Goal: Task Accomplishment & Management: Complete application form

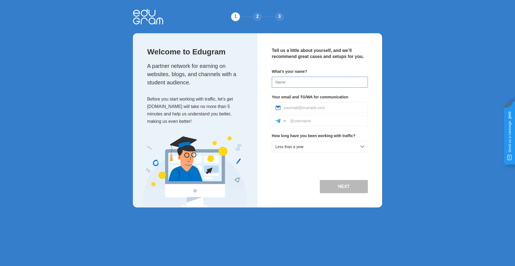
click at [291, 80] on input at bounding box center [320, 82] width 96 height 11
click at [290, 82] on input at bounding box center [320, 82] width 96 height 11
type input "[PERSON_NAME]"
click at [303, 109] on input at bounding box center [324, 107] width 81 height 4
type input "[EMAIL_ADDRESS][DOMAIN_NAME]"
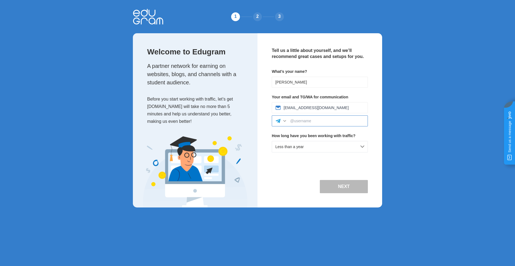
click at [303, 122] on input at bounding box center [327, 121] width 74 height 4
type input "0xZumii"
click at [310, 147] on div "Less than a year" at bounding box center [320, 147] width 96 height 12
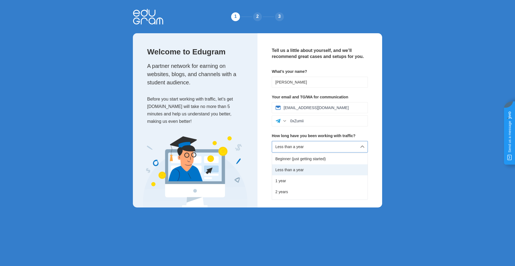
click at [299, 168] on div "Less than a year" at bounding box center [320, 169] width 96 height 11
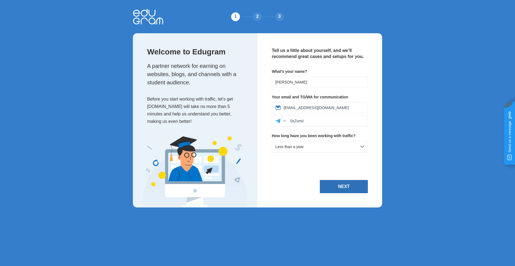
click at [340, 183] on button "Next" at bounding box center [344, 186] width 48 height 13
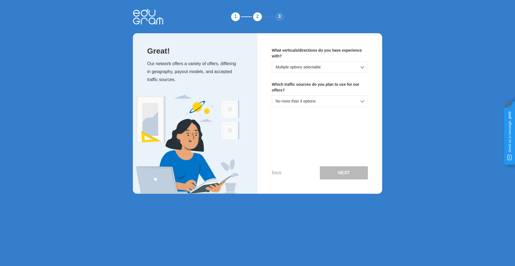
click at [303, 67] on div "Multiple options selectable" at bounding box center [320, 67] width 96 height 12
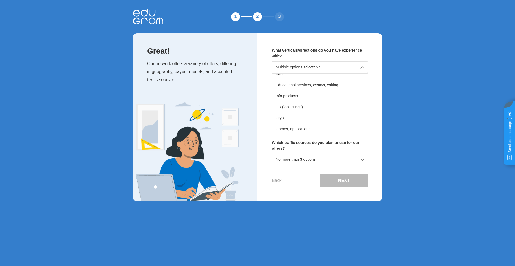
scroll to position [42, 0]
click at [378, 103] on div "What verticals/directions do you have experience with? Multiple options selecta…" at bounding box center [320, 117] width 125 height 168
click at [292, 91] on div "E-commerce" at bounding box center [320, 90] width 96 height 11
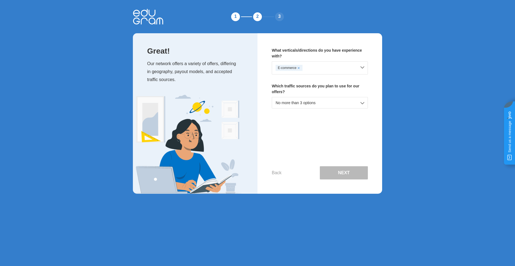
click at [329, 68] on div "E-commerce" at bounding box center [316, 68] width 81 height 6
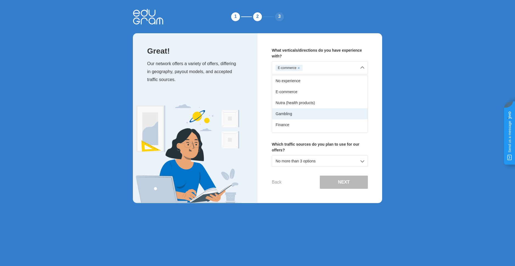
click at [294, 114] on div "Gambling" at bounding box center [320, 113] width 96 height 11
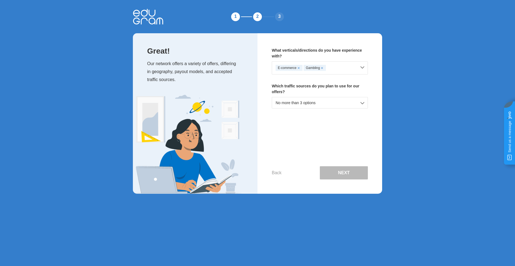
click at [335, 70] on div "E-commerce Gambling" at bounding box center [316, 68] width 81 height 6
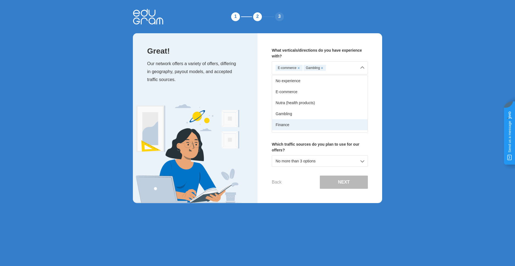
click at [297, 122] on div "Finance" at bounding box center [320, 124] width 96 height 11
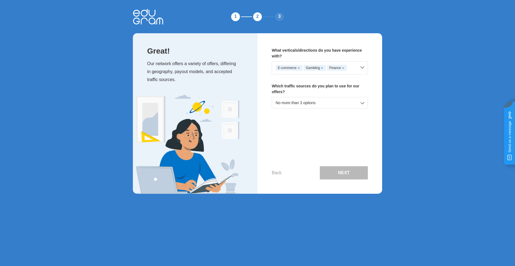
click at [352, 65] on div "E-commerce Gambling Finance" at bounding box center [316, 68] width 81 height 6
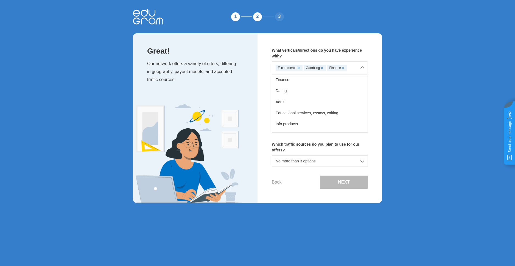
scroll to position [55, 0]
click at [293, 104] on div "Educational services, essays, writing" at bounding box center [320, 102] width 96 height 11
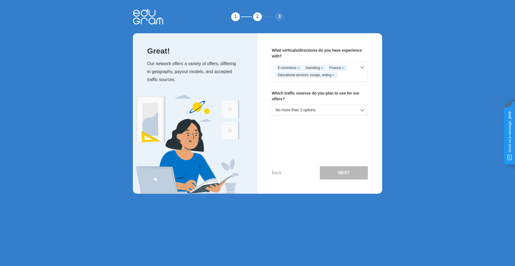
click at [347, 75] on div "E-commerce Gambling Finance Educational services, essays, writing" at bounding box center [316, 71] width 81 height 13
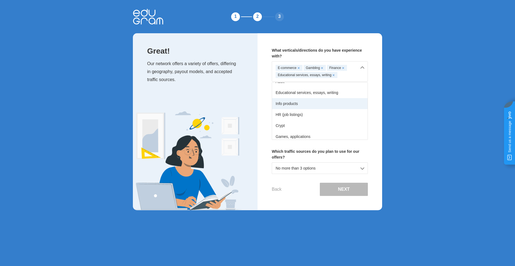
scroll to position [82, 0]
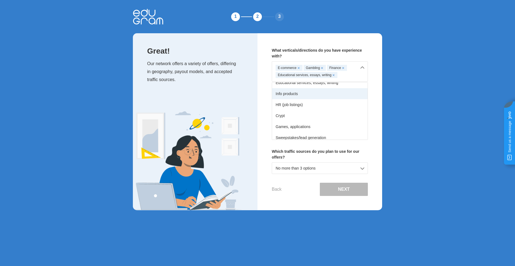
click at [295, 98] on div "Info products" at bounding box center [320, 93] width 96 height 11
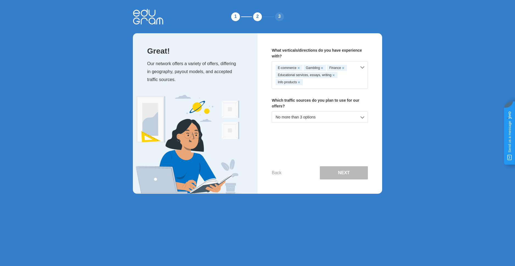
click at [331, 85] on div "E-commerce Gambling Finance Educational services, essays, writing Info products" at bounding box center [320, 74] width 96 height 27
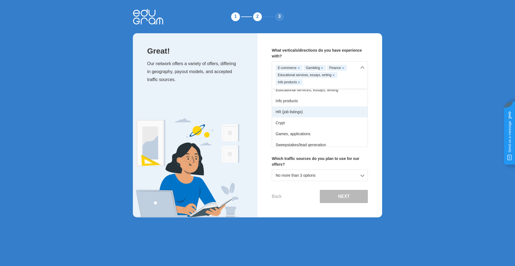
click at [287, 113] on div "HR (job listings)" at bounding box center [320, 111] width 96 height 11
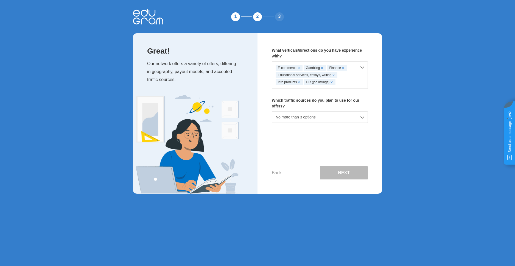
click at [342, 82] on div "E-commerce Gambling Finance Educational services, essays, writing Info products…" at bounding box center [316, 75] width 81 height 20
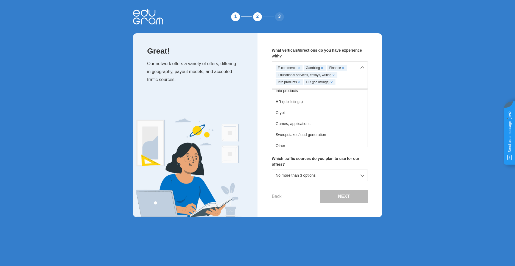
scroll to position [97, 0]
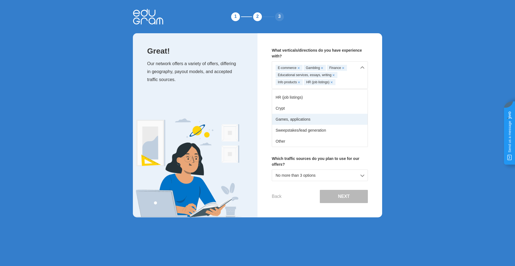
click at [289, 118] on div "Games, applications" at bounding box center [320, 119] width 96 height 11
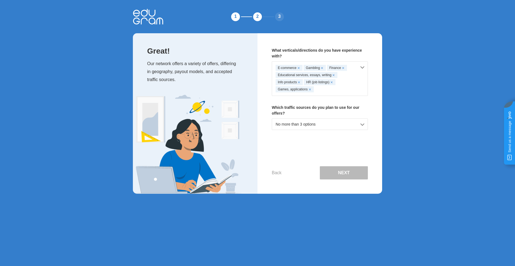
click at [343, 87] on div "E-commerce Gambling Finance Educational services, essays, writing Info products…" at bounding box center [316, 78] width 81 height 27
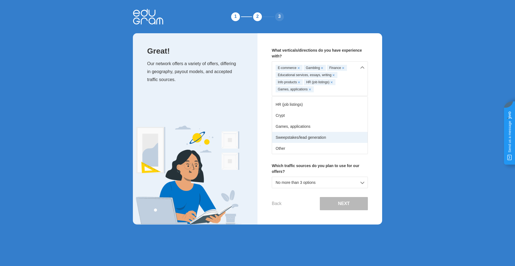
click at [285, 138] on div "Sweepstakes/lead generation" at bounding box center [320, 137] width 96 height 11
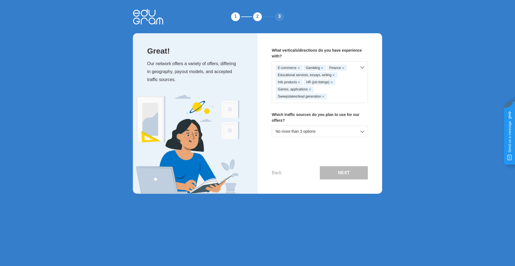
click at [299, 133] on div "No more than 3 options" at bounding box center [320, 132] width 96 height 12
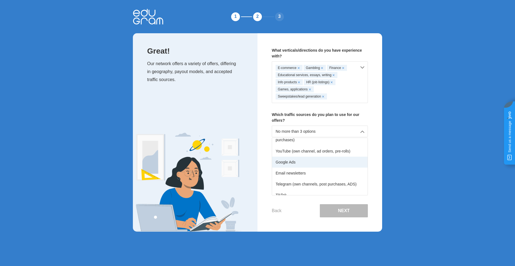
scroll to position [13, 0]
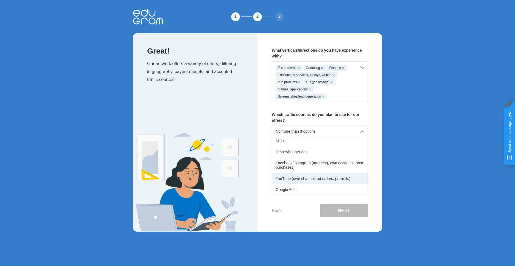
click at [290, 175] on div "YouTube (own channel, ad orders, pre-rolls)" at bounding box center [320, 178] width 96 height 11
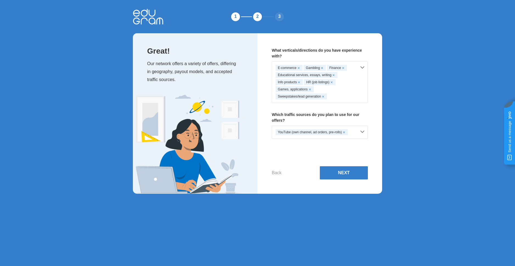
click at [352, 134] on div "YouTube (own channel, ad orders, pre-rolls)" at bounding box center [316, 132] width 81 height 6
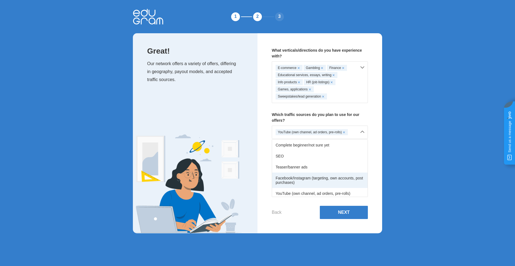
click at [296, 180] on div "Facebook/Instagram (targeting, own accounts, post purchases)" at bounding box center [320, 179] width 96 height 15
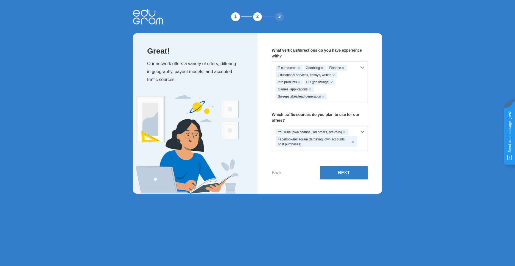
click at [363, 143] on div "YouTube (own channel, ad orders, pre-rolls) Facebook/Instagram (targeting, own …" at bounding box center [320, 138] width 96 height 25
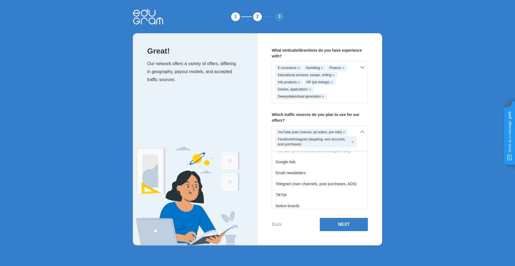
scroll to position [68, 0]
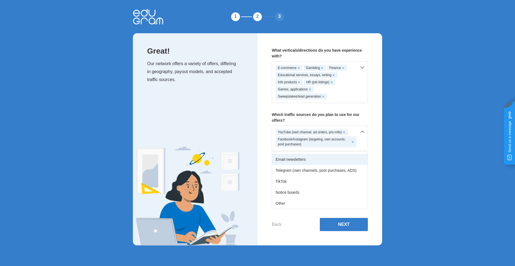
click at [299, 160] on div "Email newsletters" at bounding box center [320, 159] width 96 height 11
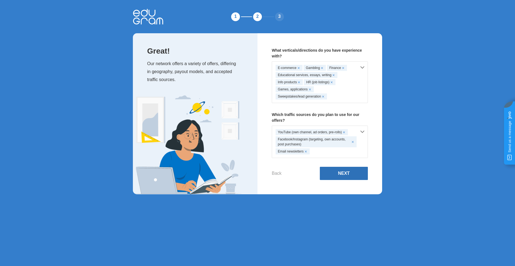
click at [338, 172] on button "Next" at bounding box center [344, 173] width 48 height 13
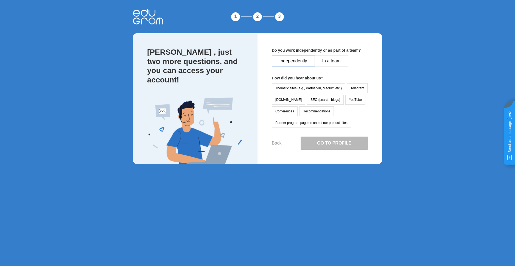
click at [292, 61] on button "Independently" at bounding box center [293, 60] width 43 height 11
click at [307, 101] on button "SEO (search, blogs)" at bounding box center [325, 100] width 37 height 10
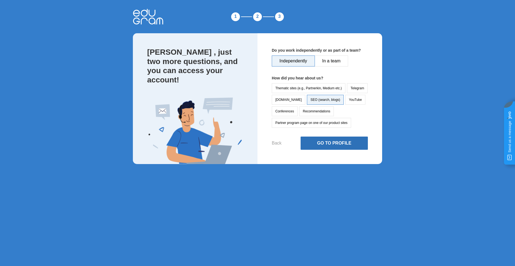
click at [329, 140] on button "Go to Profile" at bounding box center [334, 142] width 67 height 13
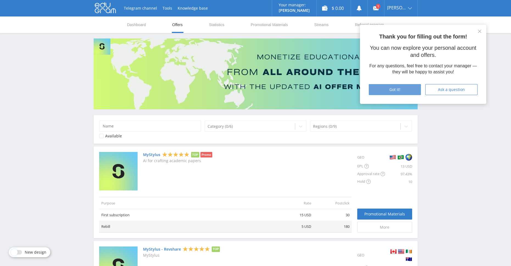
click at [398, 92] on button "Got it!" at bounding box center [395, 89] width 52 height 11
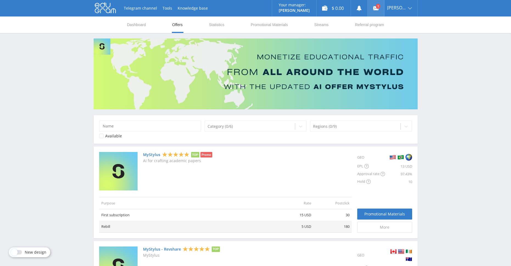
click at [377, 4] on link at bounding box center [376, 8] width 16 height 16
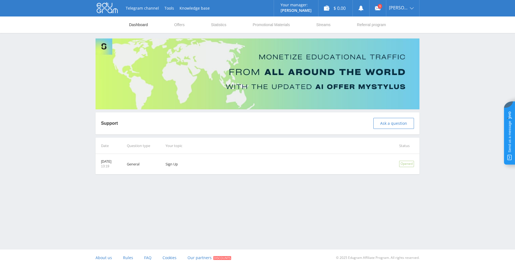
click at [142, 23] on link "Dashboard" at bounding box center [139, 24] width 20 height 16
